Goal: Information Seeking & Learning: Learn about a topic

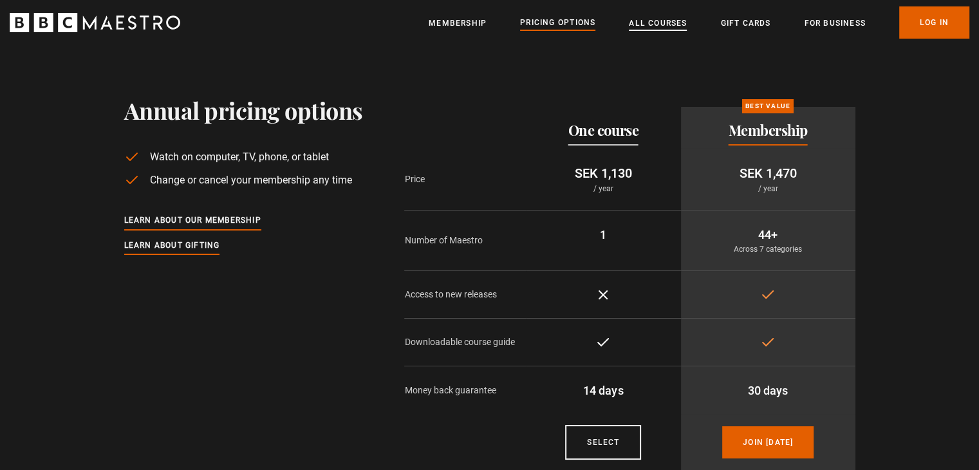
click at [647, 21] on link "All Courses" at bounding box center [658, 23] width 58 height 13
click at [665, 24] on link "All Courses" at bounding box center [658, 23] width 58 height 13
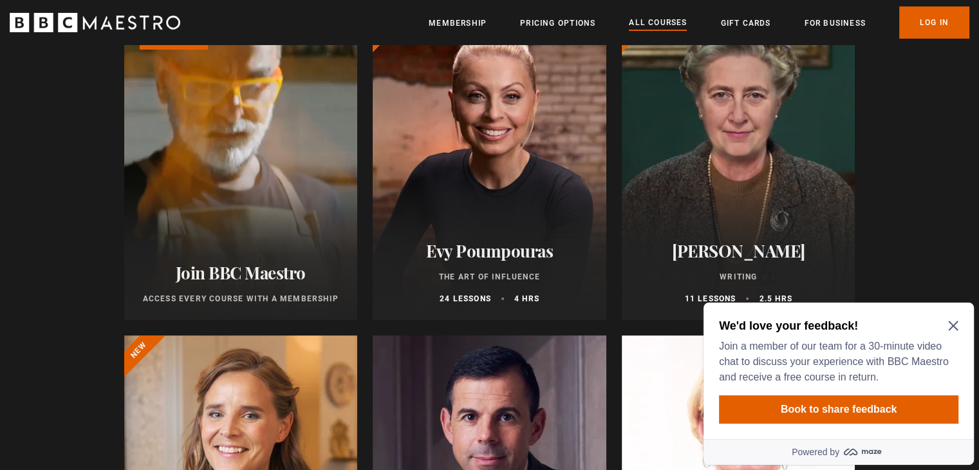
click at [957, 320] on div "We'd love your feedback! Join a member of our team for a 30-minute video chat t…" at bounding box center [839, 351] width 240 height 67
click at [957, 328] on icon "Close Maze Prompt" at bounding box center [954, 326] width 10 height 10
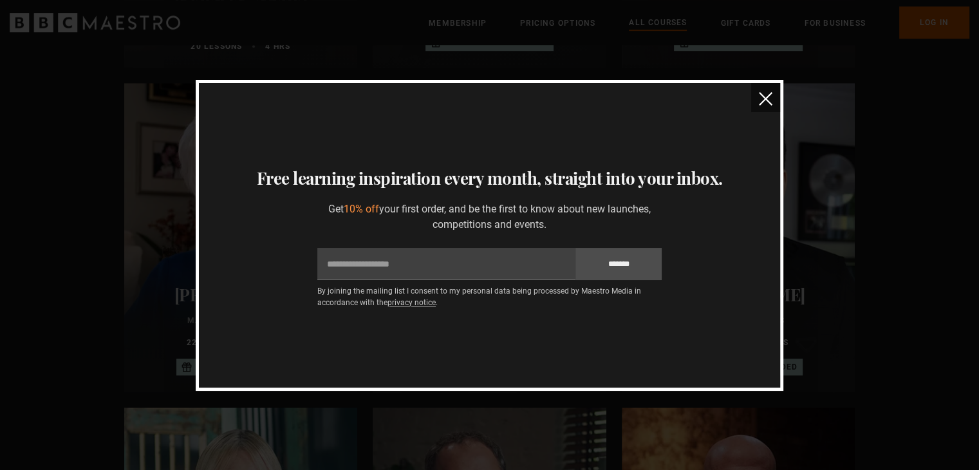
scroll to position [755, 0]
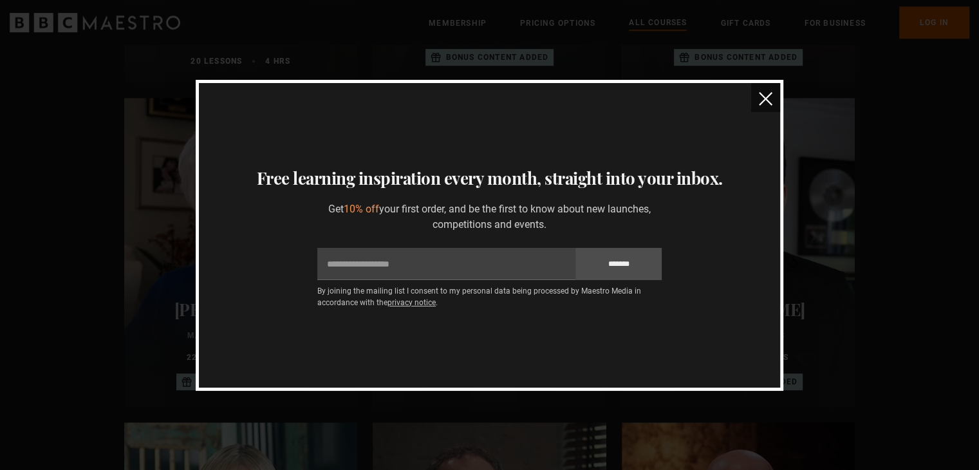
click at [772, 99] on img "close" at bounding box center [766, 99] width 14 height 14
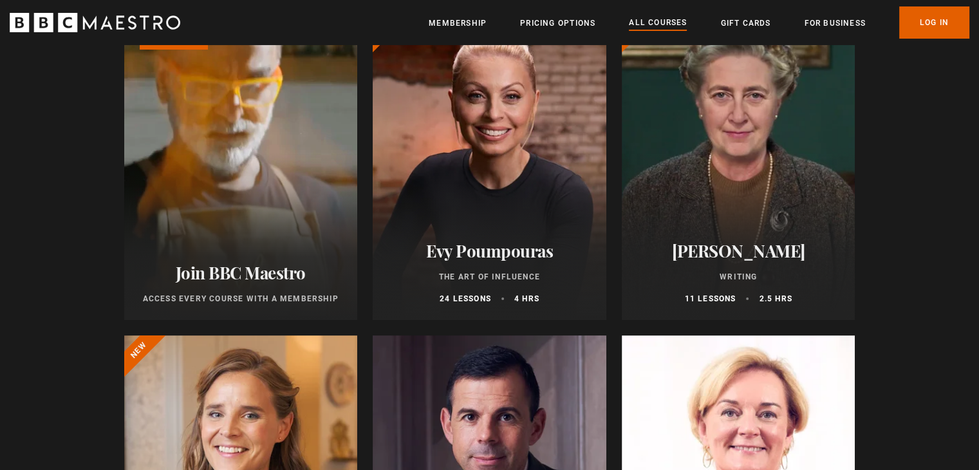
scroll to position [129, 0]
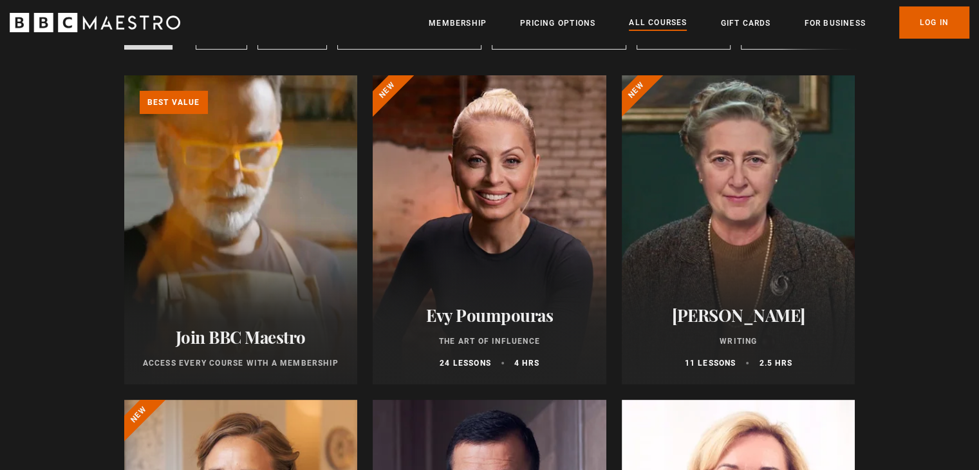
click at [505, 174] on div at bounding box center [490, 229] width 234 height 309
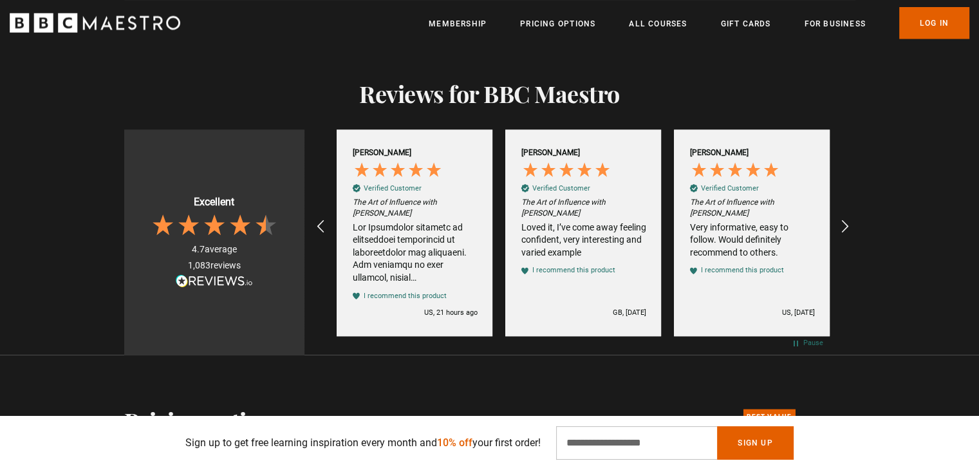
scroll to position [2189, 0]
